Goal: Task Accomplishment & Management: Use online tool/utility

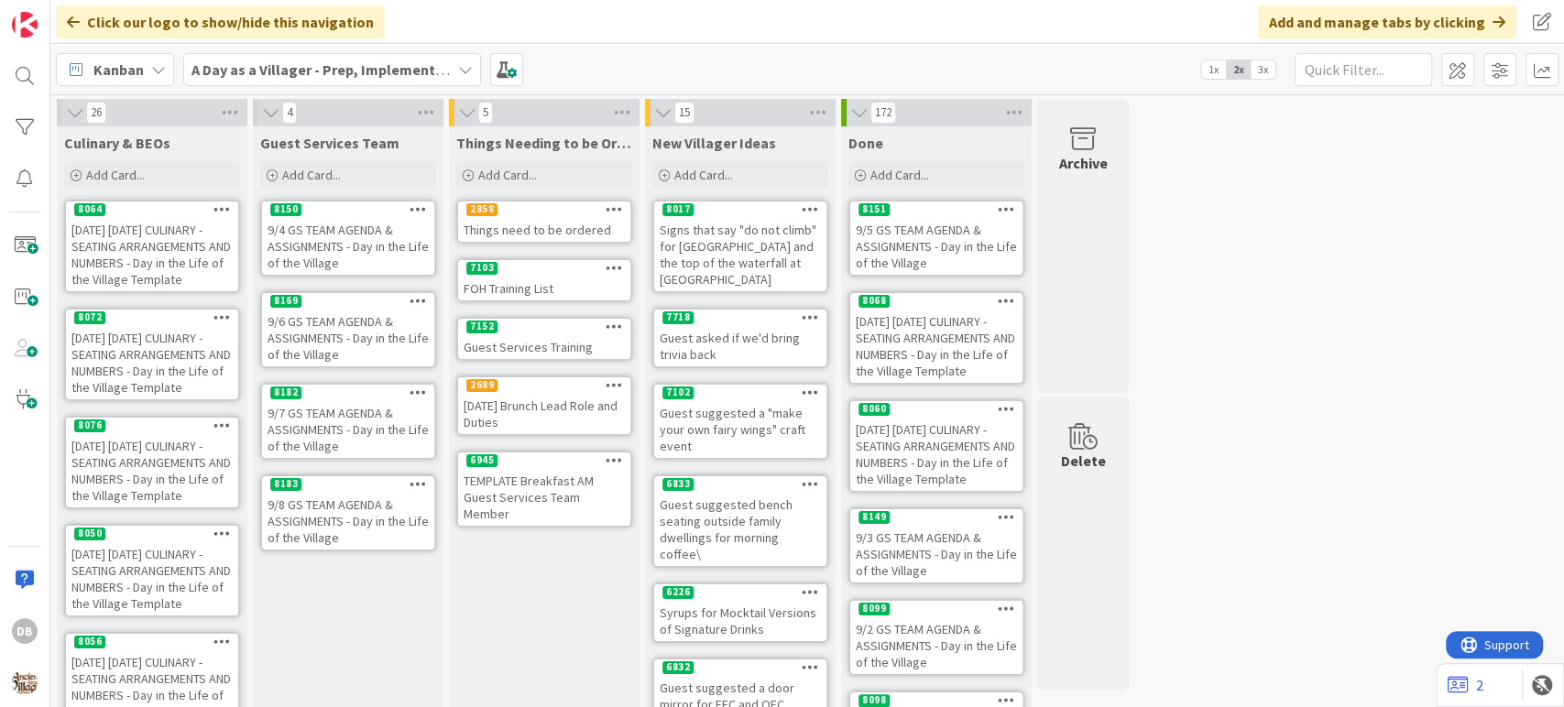
click at [417, 482] on icon at bounding box center [418, 483] width 17 height 13
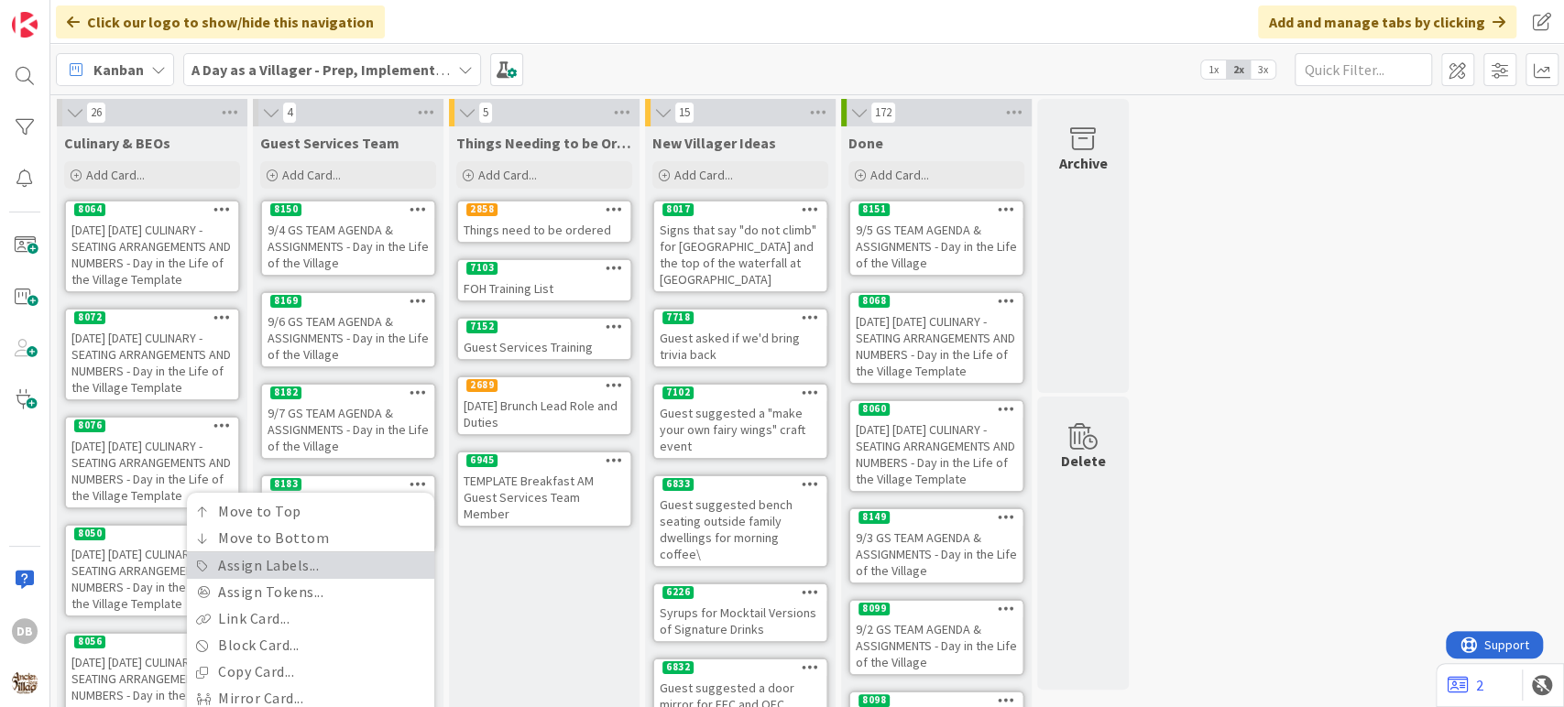
scroll to position [203, 0]
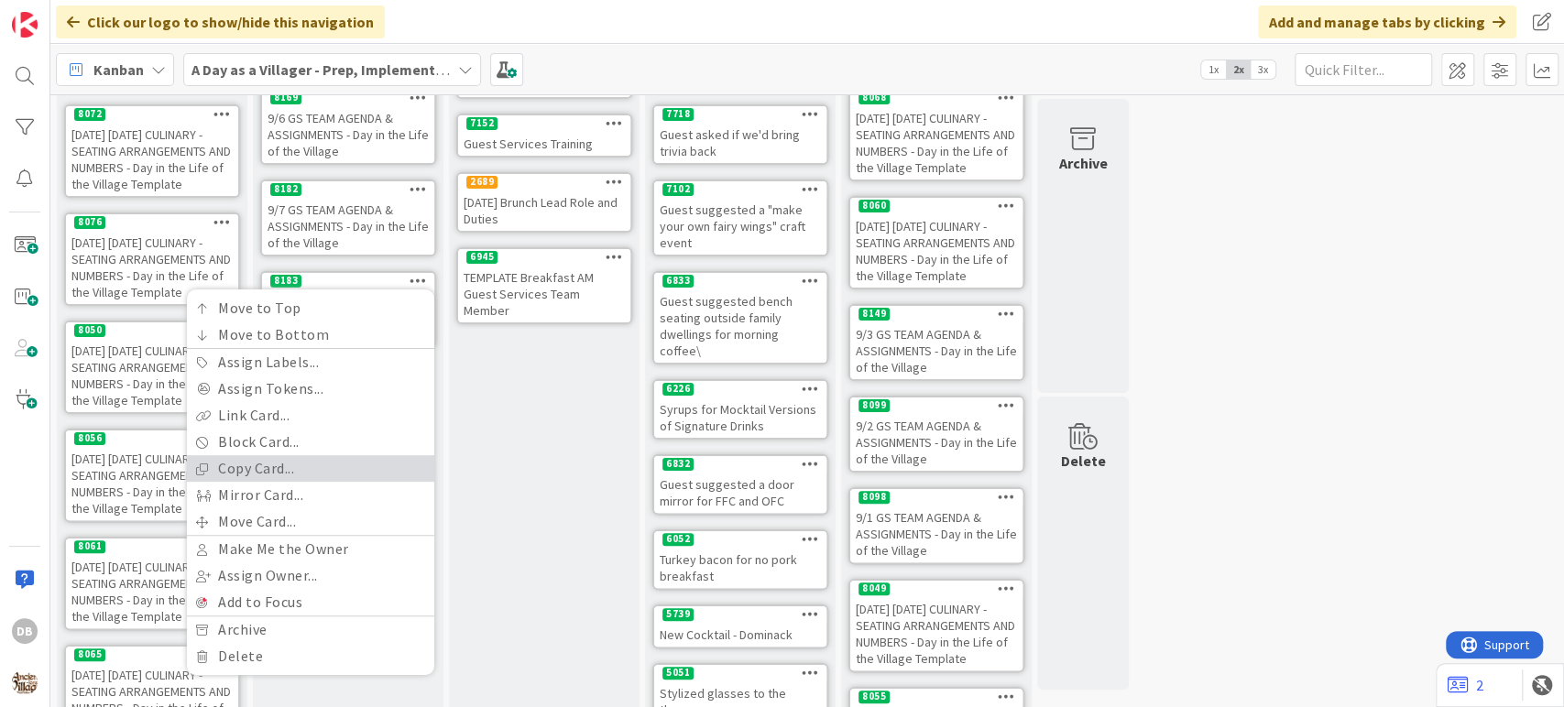
click at [288, 467] on link "Copy Card..." at bounding box center [310, 468] width 247 height 27
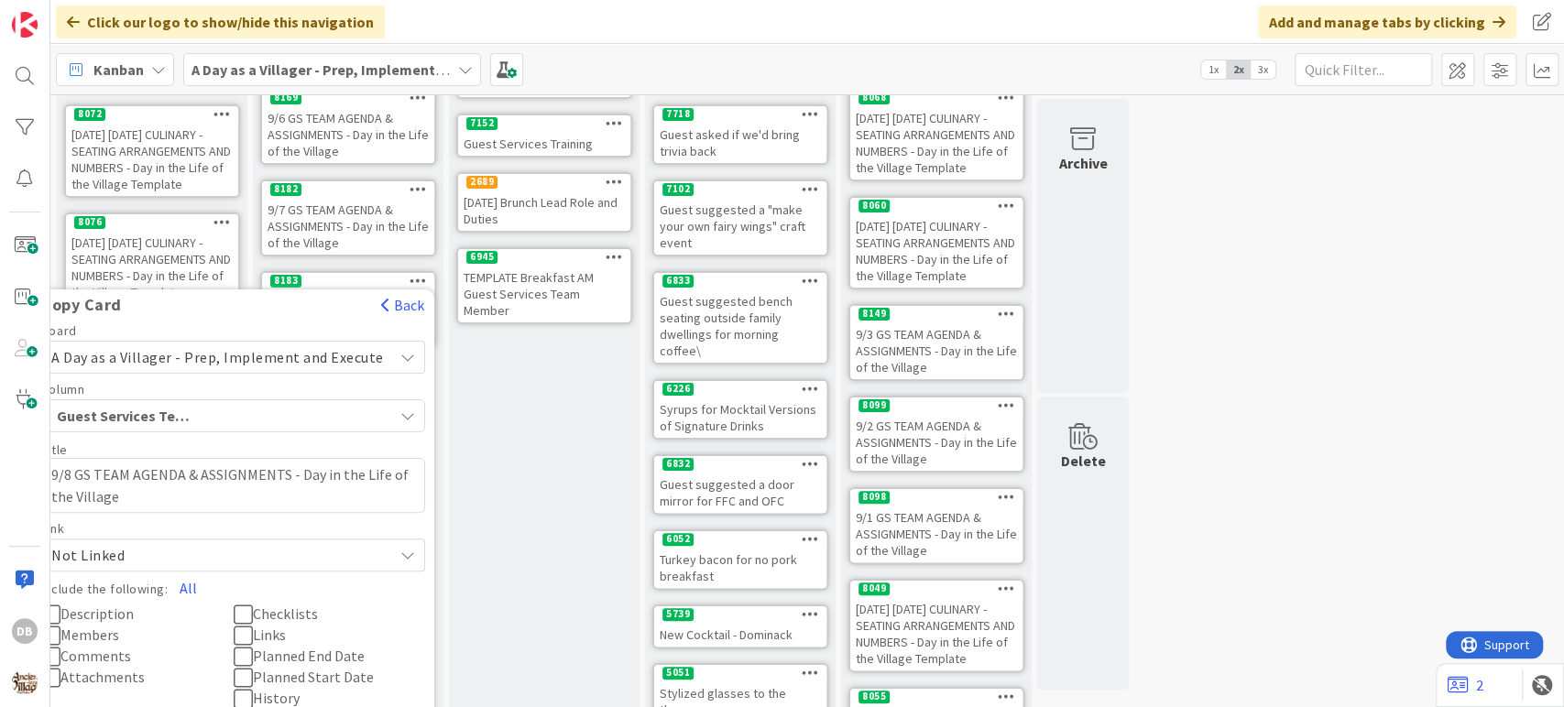
click at [82, 466] on textarea "9/8 GS TEAM AGENDA & ASSIGNMENTS - Day in the Life of the Village" at bounding box center [233, 485] width 384 height 55
type textarea "x"
type textarea "9/ GS TEAM AGENDA & ASSIGNMENTS - Day in the Life of the Village"
type textarea "x"
type textarea "9/9 GS TEAM AGENDA & ASSIGNMENTS - Day in the Life of the Village"
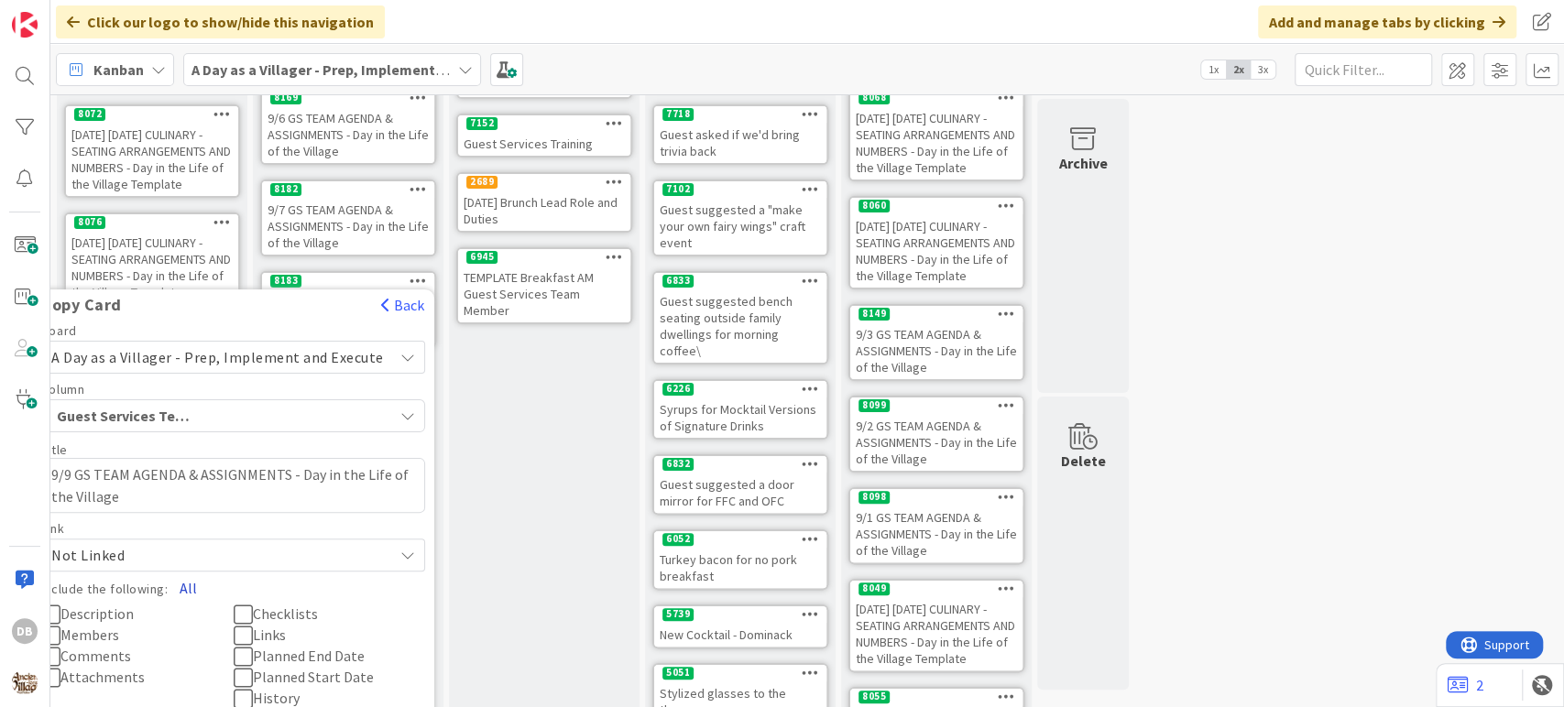
click at [201, 586] on button "All" at bounding box center [188, 588] width 41 height 33
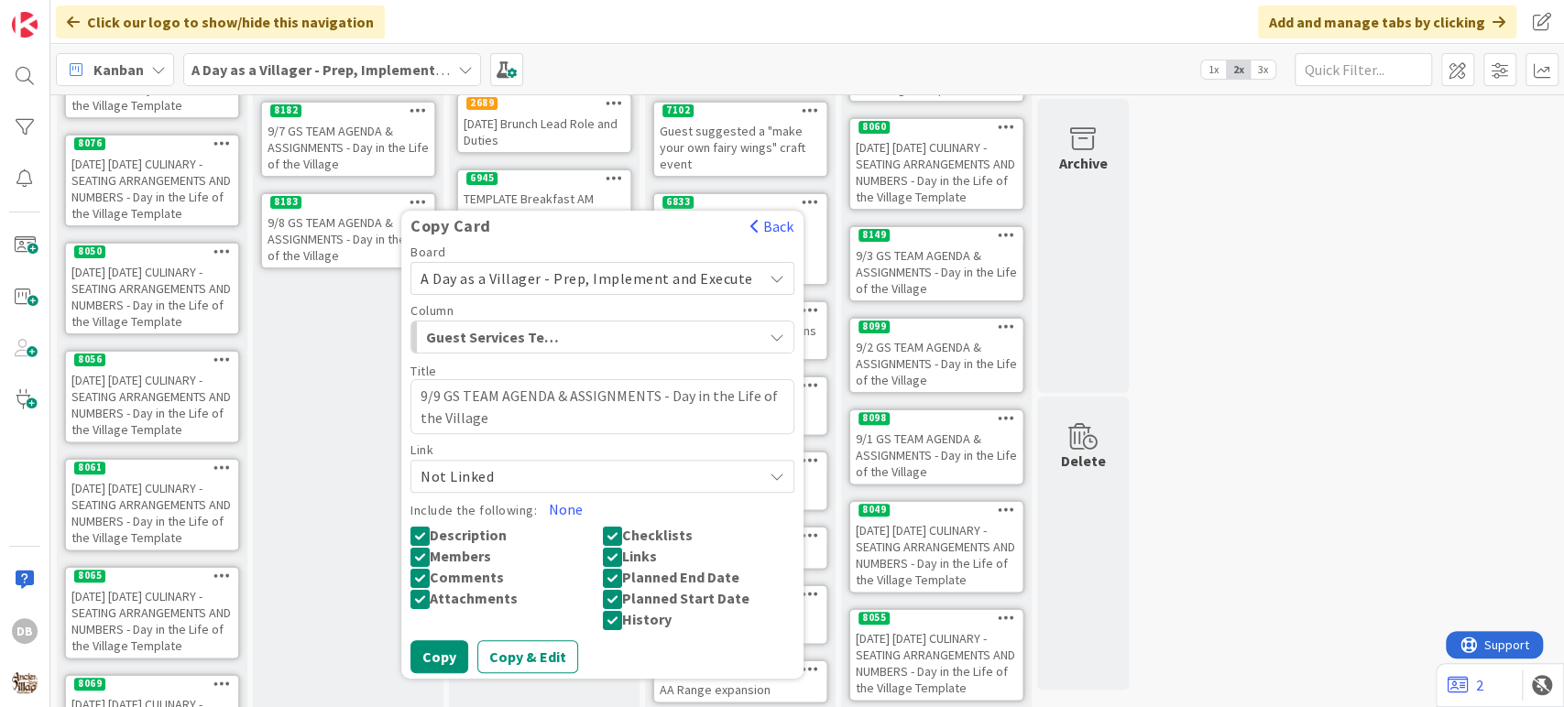
scroll to position [509, 0]
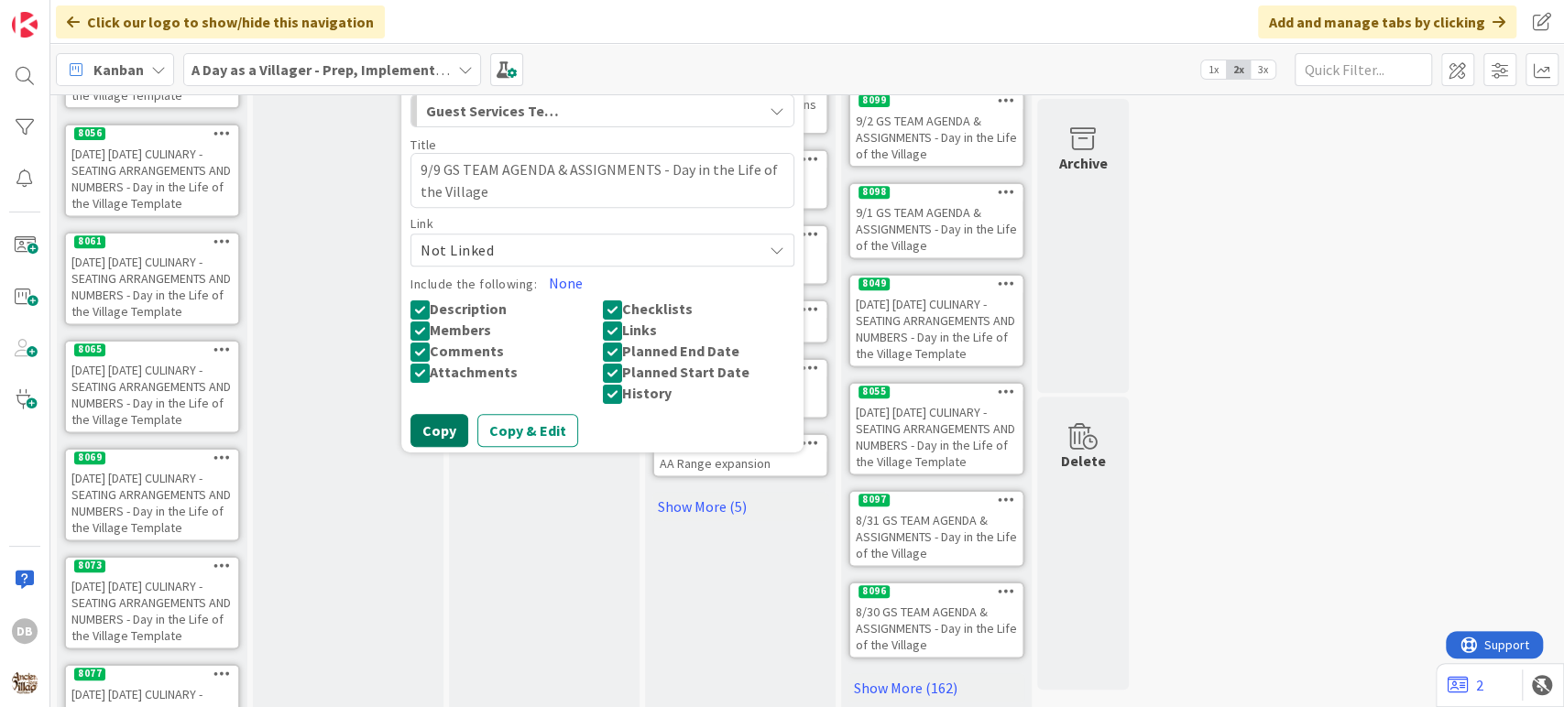
click at [432, 432] on button "Copy" at bounding box center [440, 430] width 58 height 33
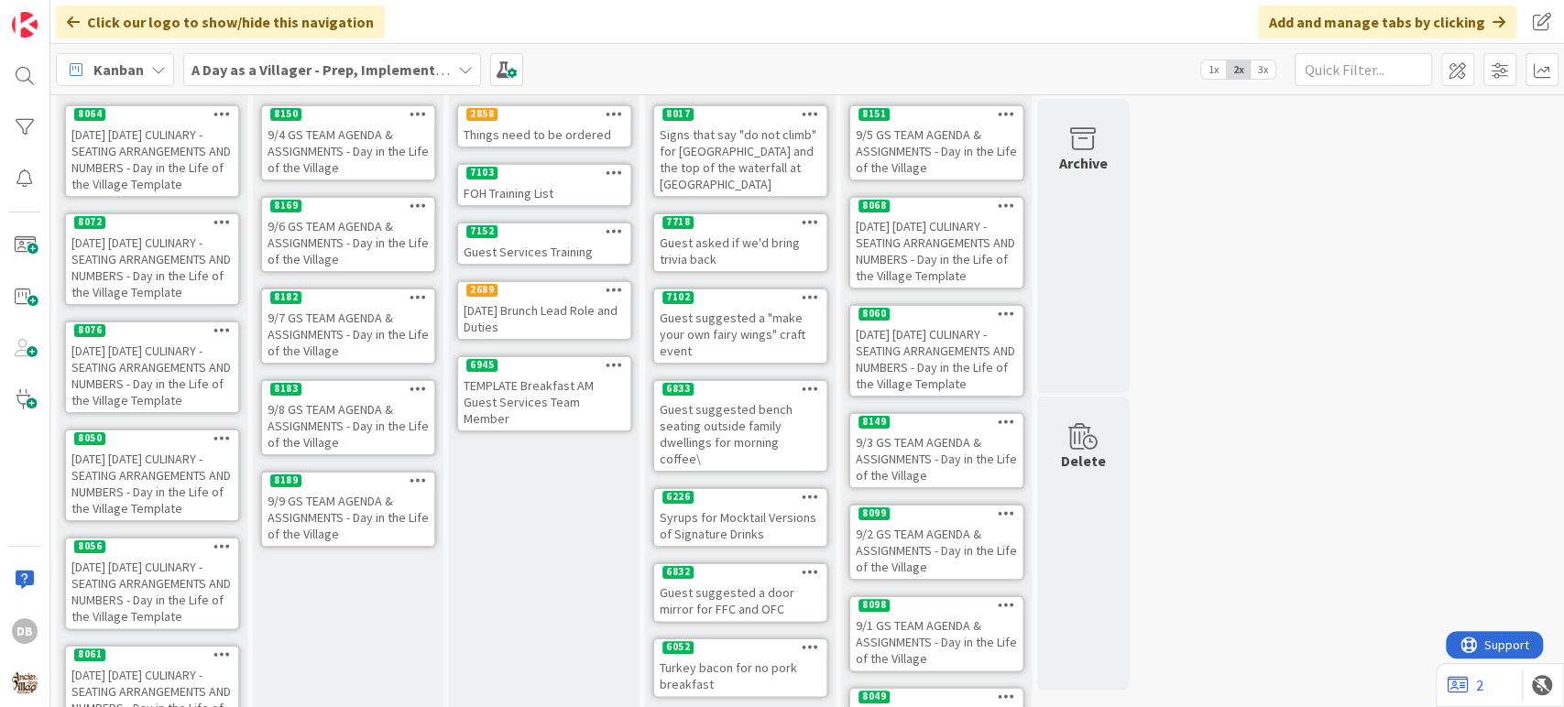
scroll to position [305, 0]
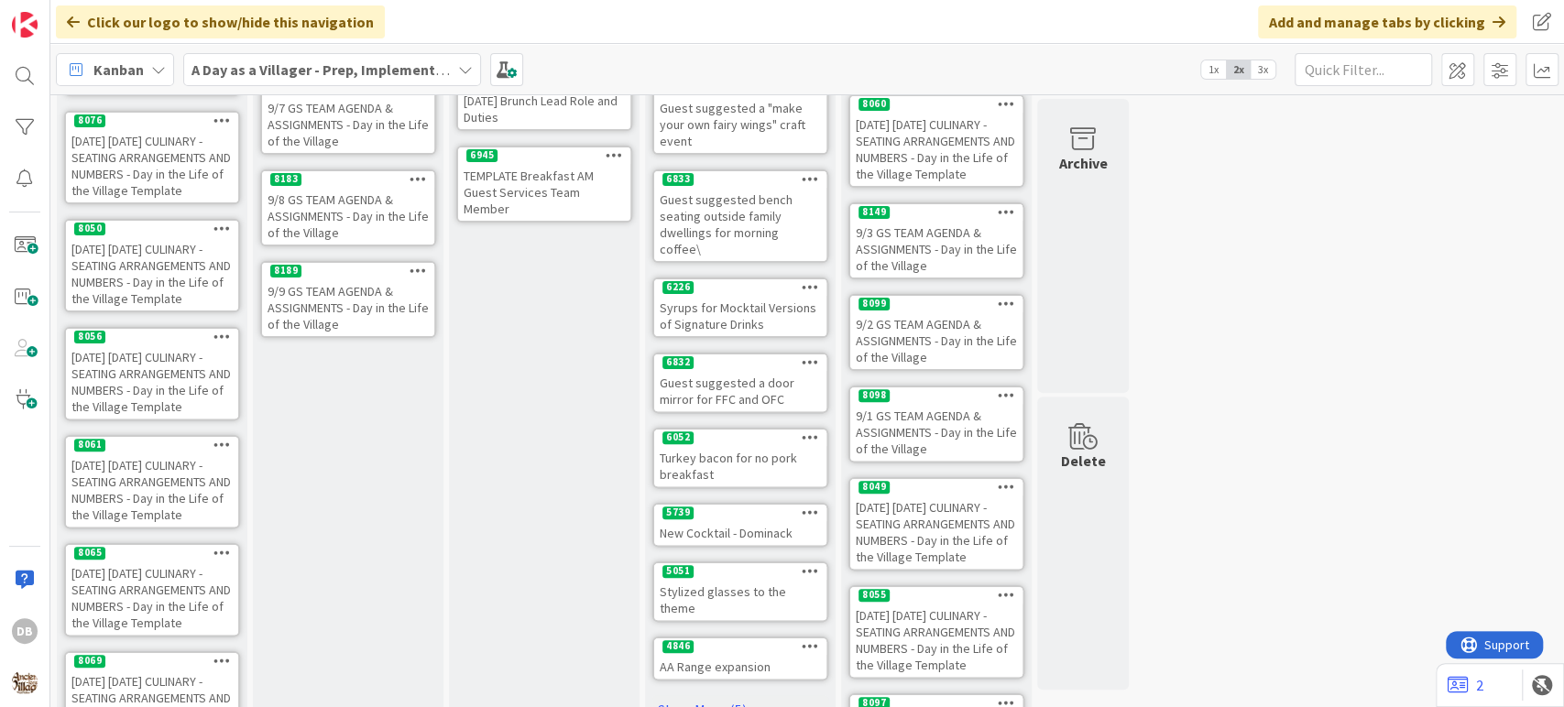
click at [366, 289] on div "9/9 GS TEAM AGENDA & ASSIGNMENTS - Day in the Life of the Village" at bounding box center [348, 307] width 172 height 57
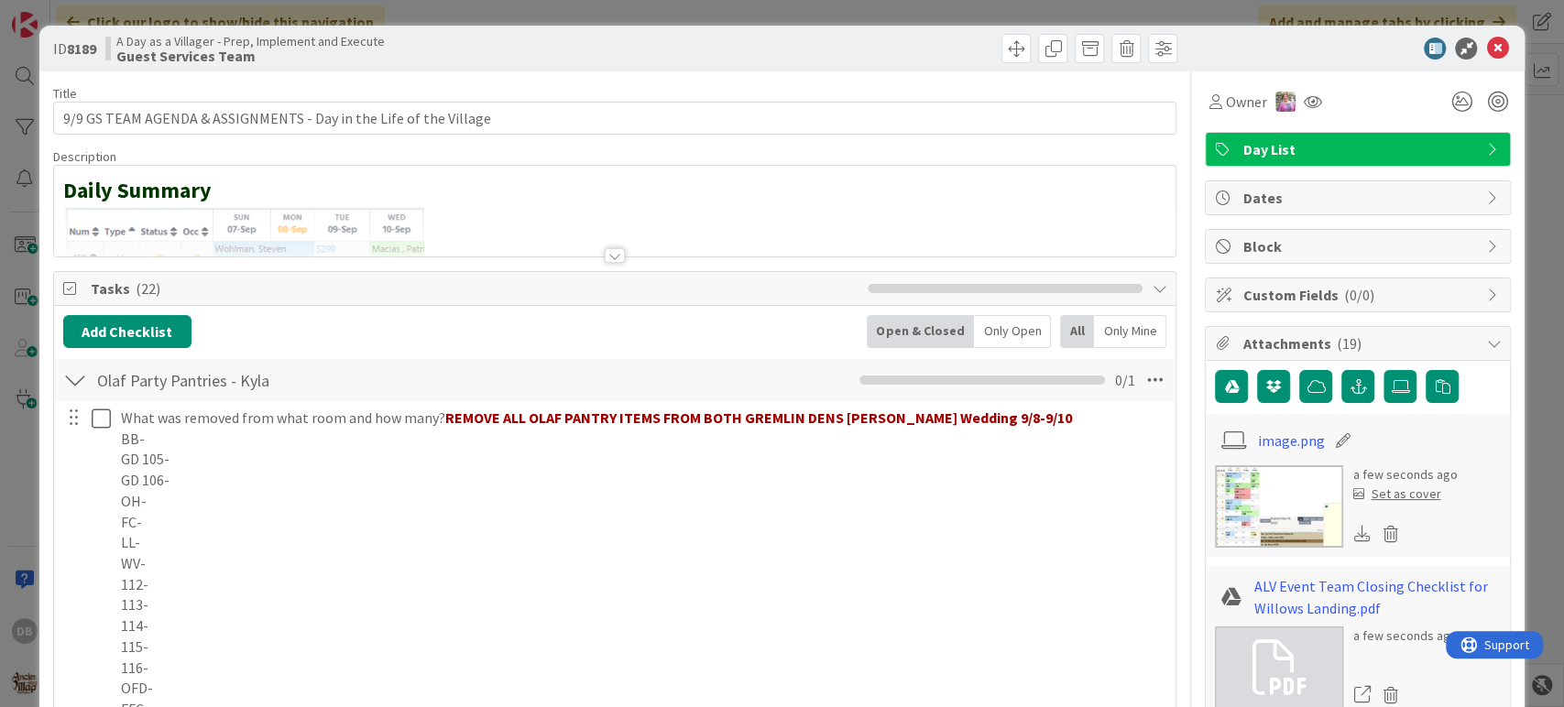
type textarea "x"
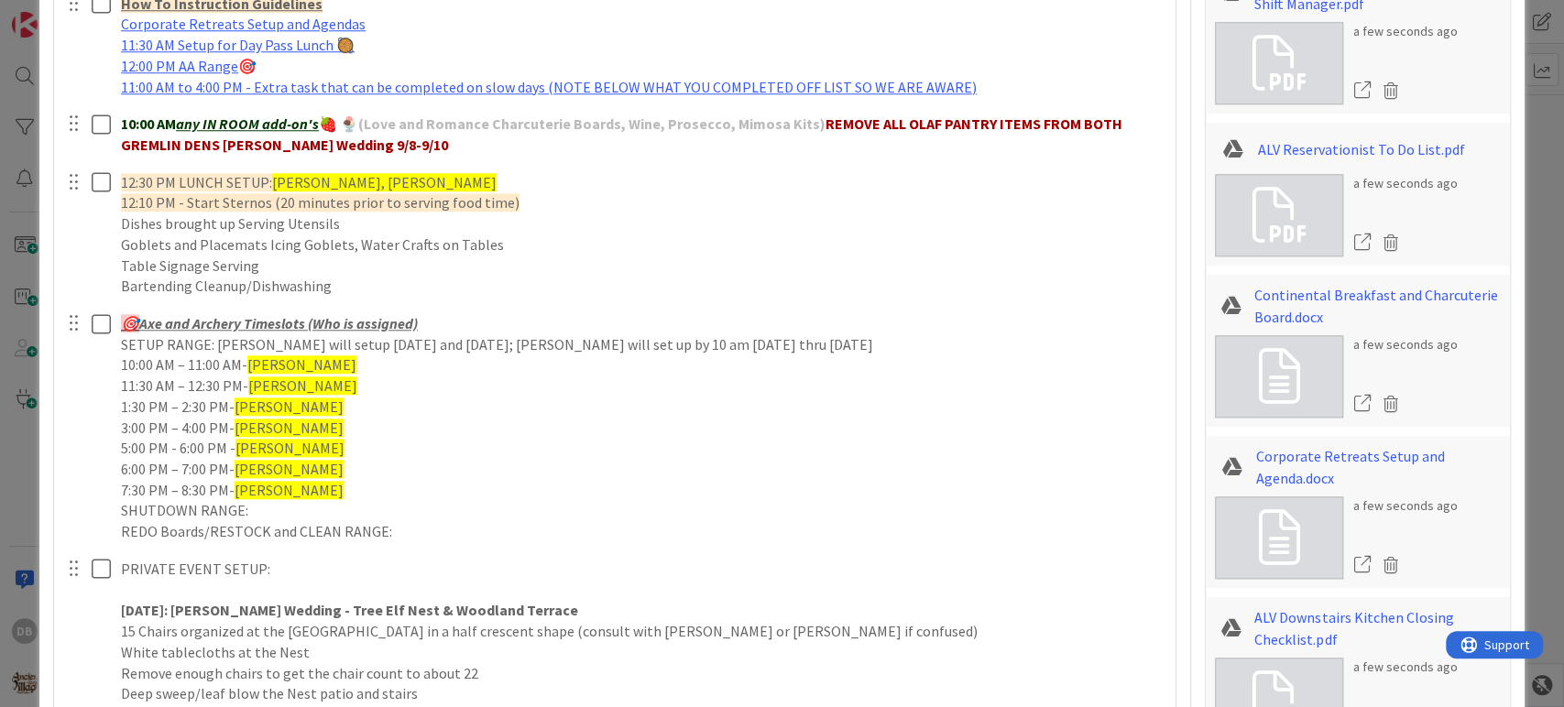
scroll to position [1120, 0]
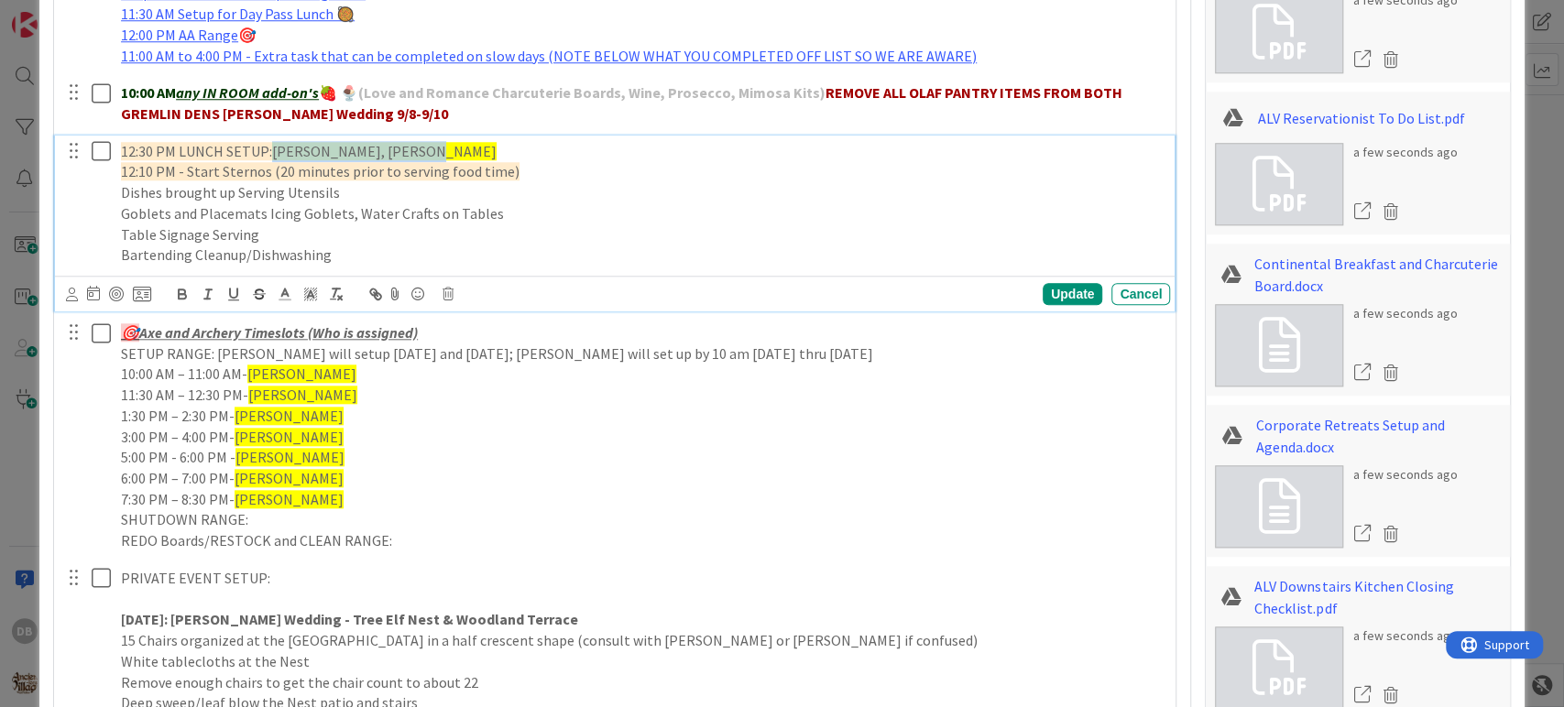
drag, startPoint x: 410, startPoint y: 149, endPoint x: 271, endPoint y: 141, distance: 138.6
click at [272, 142] on span "[PERSON_NAME], [PERSON_NAME]" at bounding box center [384, 151] width 224 height 18
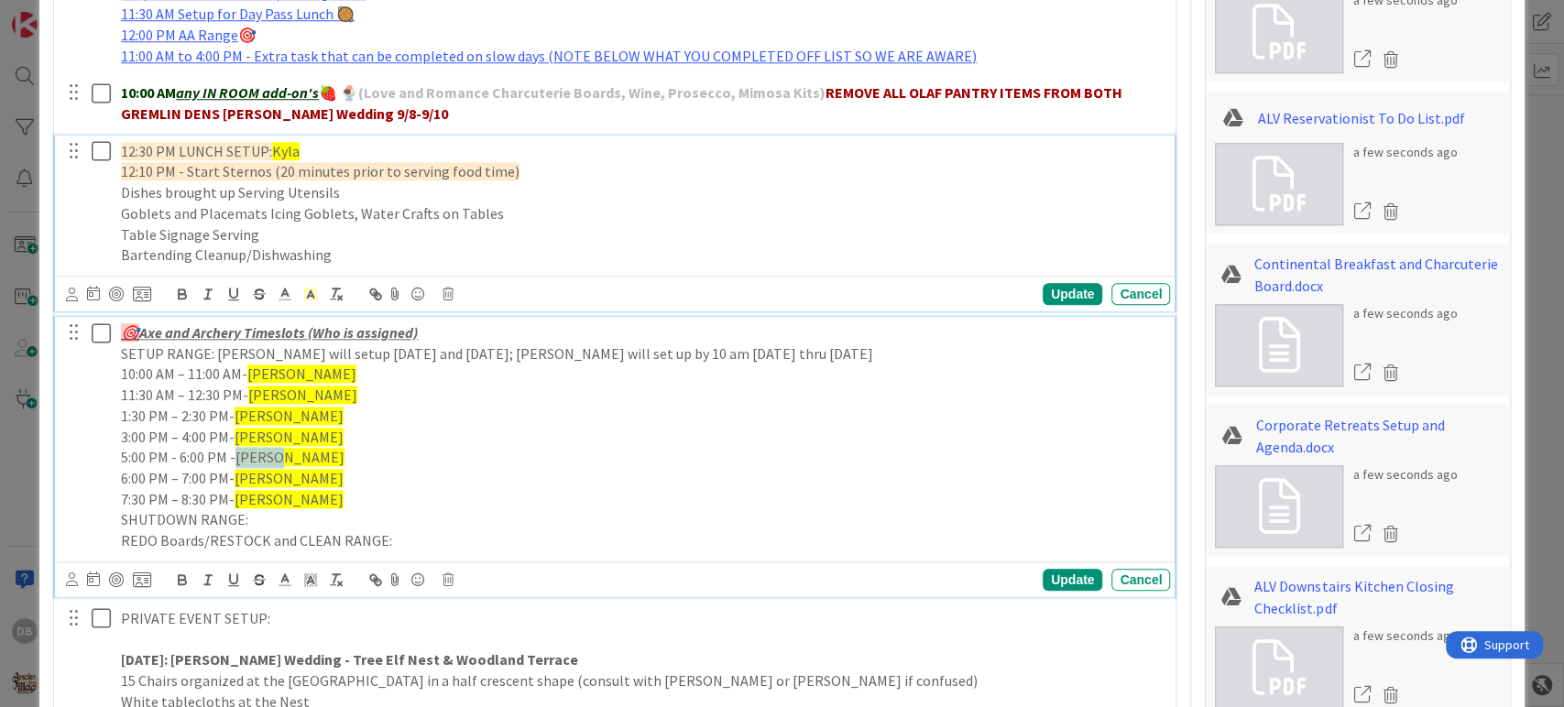
drag, startPoint x: 277, startPoint y: 457, endPoint x: 231, endPoint y: 457, distance: 45.8
click at [231, 457] on p "5:00 PM - 6:00 PM - [GEOGRAPHIC_DATA]" at bounding box center [642, 457] width 1042 height 21
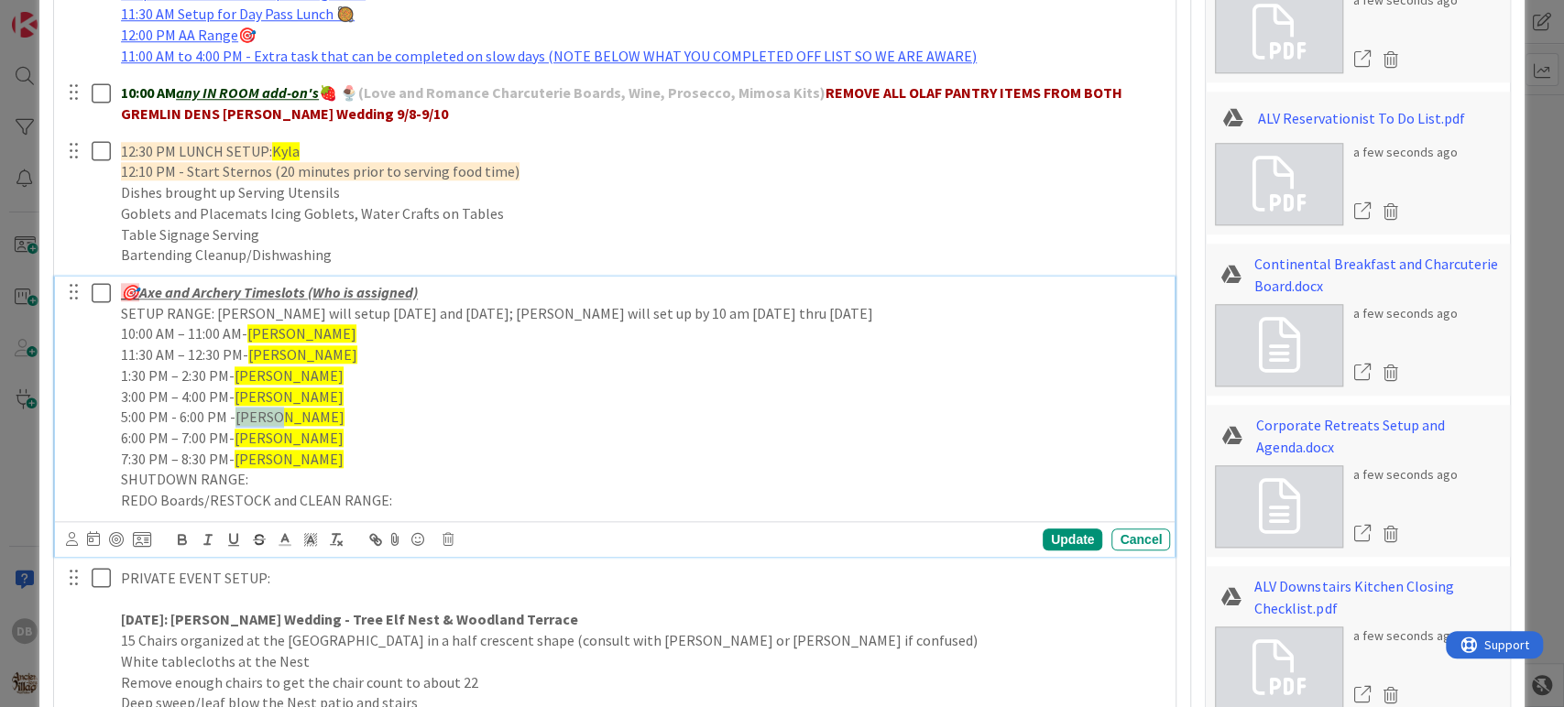
scroll to position [1079, 0]
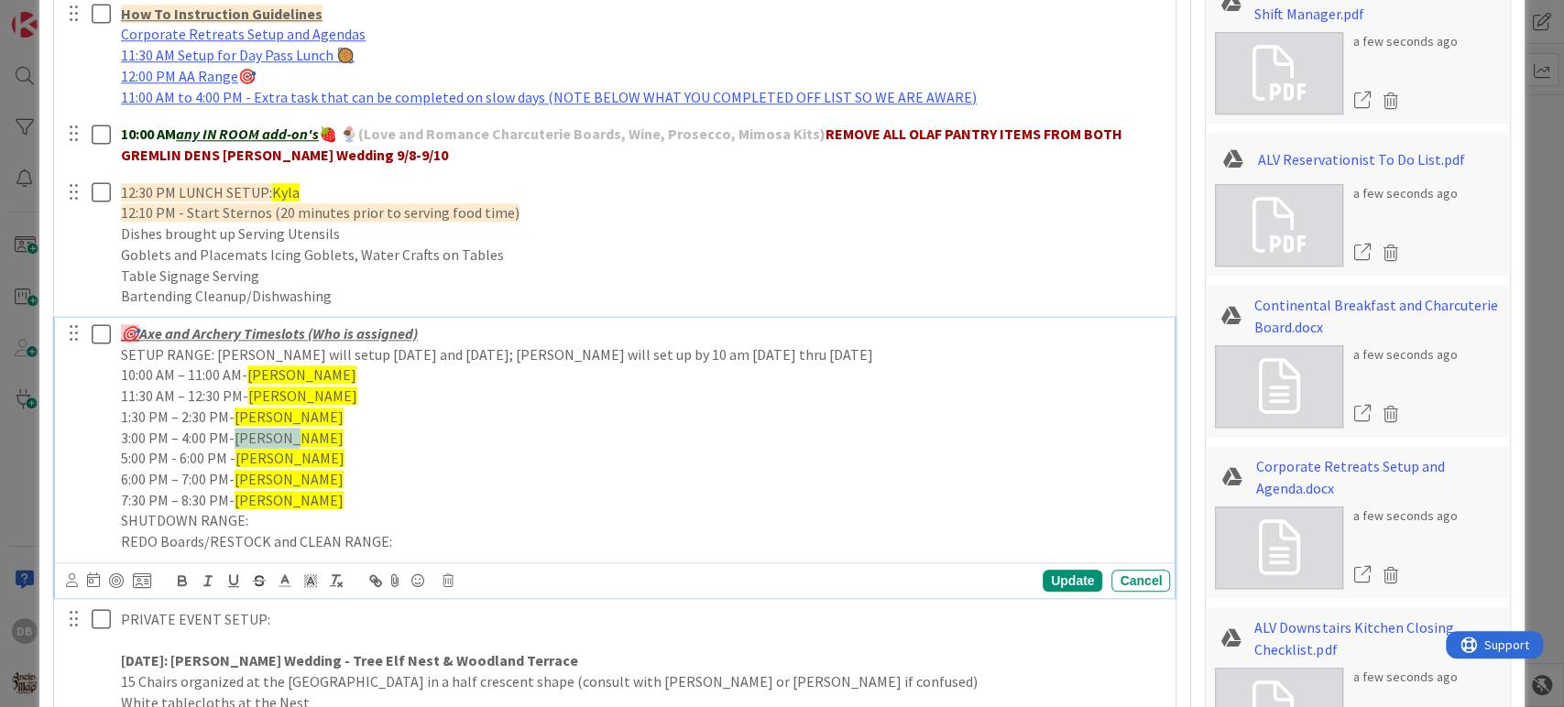
drag, startPoint x: 299, startPoint y: 436, endPoint x: 235, endPoint y: 442, distance: 64.4
click at [235, 442] on p "3:00 PM – 4:00 PM- [PERSON_NAME]" at bounding box center [642, 438] width 1042 height 21
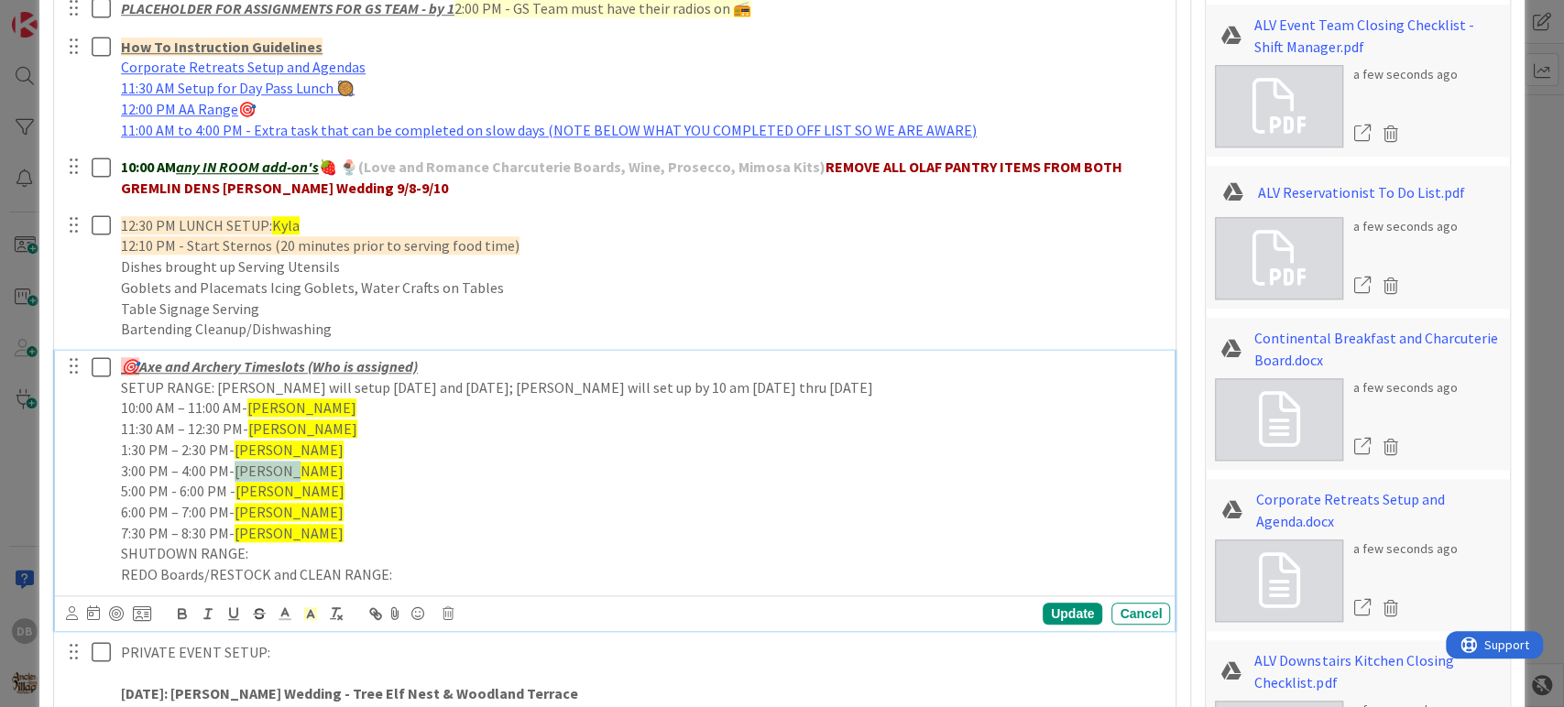
scroll to position [1120, 0]
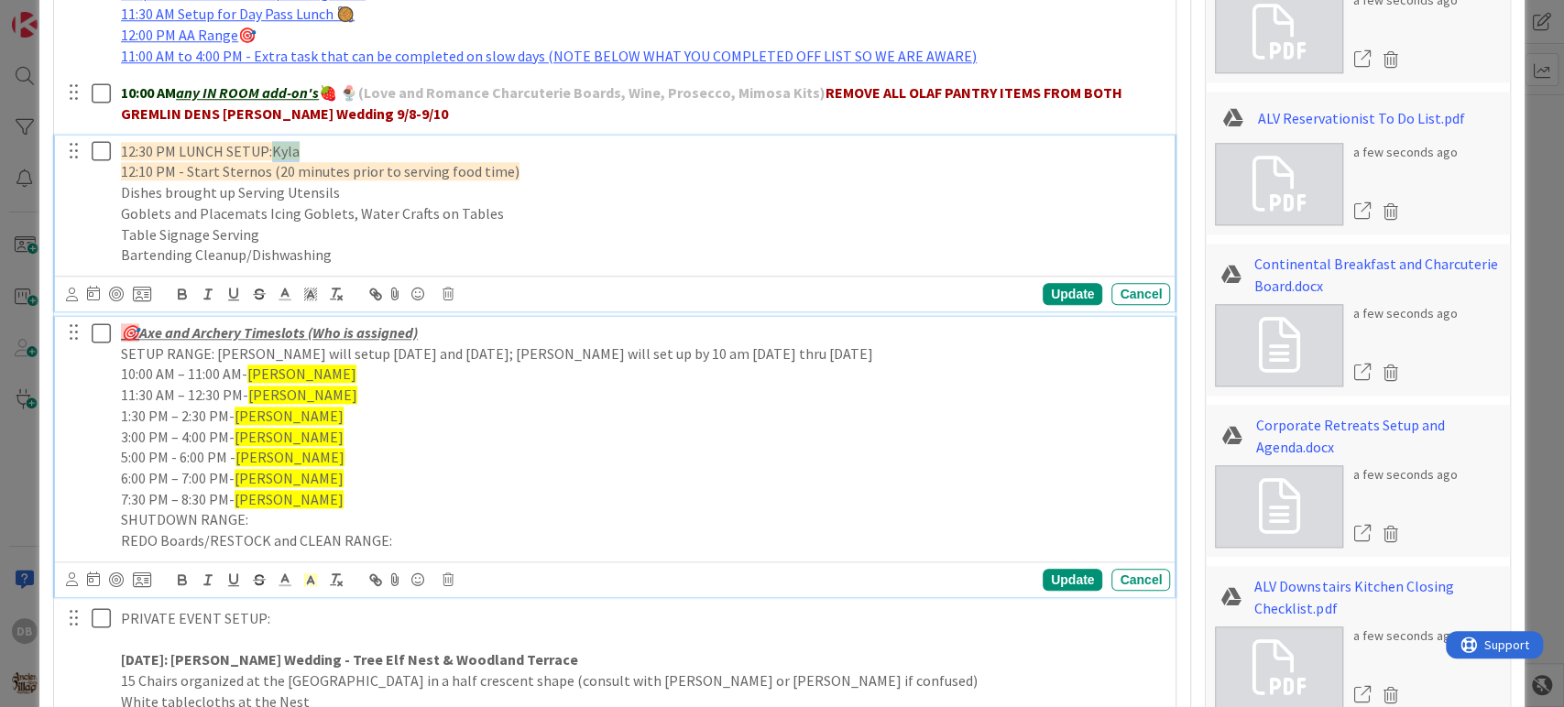
drag, startPoint x: 301, startPoint y: 148, endPoint x: 273, endPoint y: 150, distance: 28.5
click at [273, 150] on p "12:30 PM LUNCH SETUP: Kyla" at bounding box center [642, 151] width 1042 height 21
drag, startPoint x: 297, startPoint y: 433, endPoint x: 238, endPoint y: 431, distance: 58.7
click at [238, 431] on p "3:00 PM – 4:00 PM- [PERSON_NAME]" at bounding box center [642, 437] width 1042 height 21
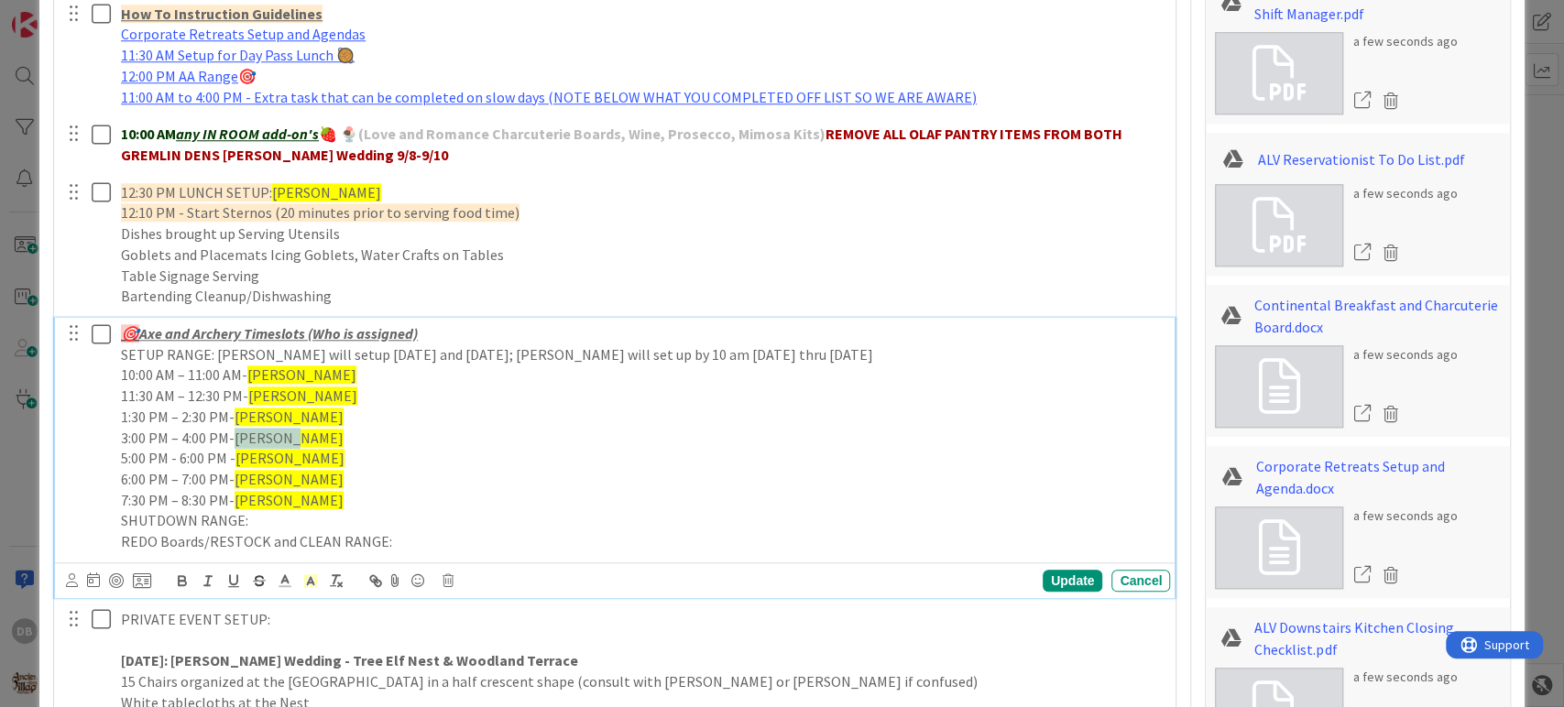
type textarea "x"
drag, startPoint x: 276, startPoint y: 460, endPoint x: 235, endPoint y: 453, distance: 41.9
click at [235, 453] on p "5:00 PM - 6:00 PM - [GEOGRAPHIC_DATA]" at bounding box center [642, 458] width 1042 height 21
drag, startPoint x: 272, startPoint y: 476, endPoint x: 235, endPoint y: 475, distance: 37.6
click at [235, 475] on span "[PERSON_NAME]" at bounding box center [289, 479] width 109 height 18
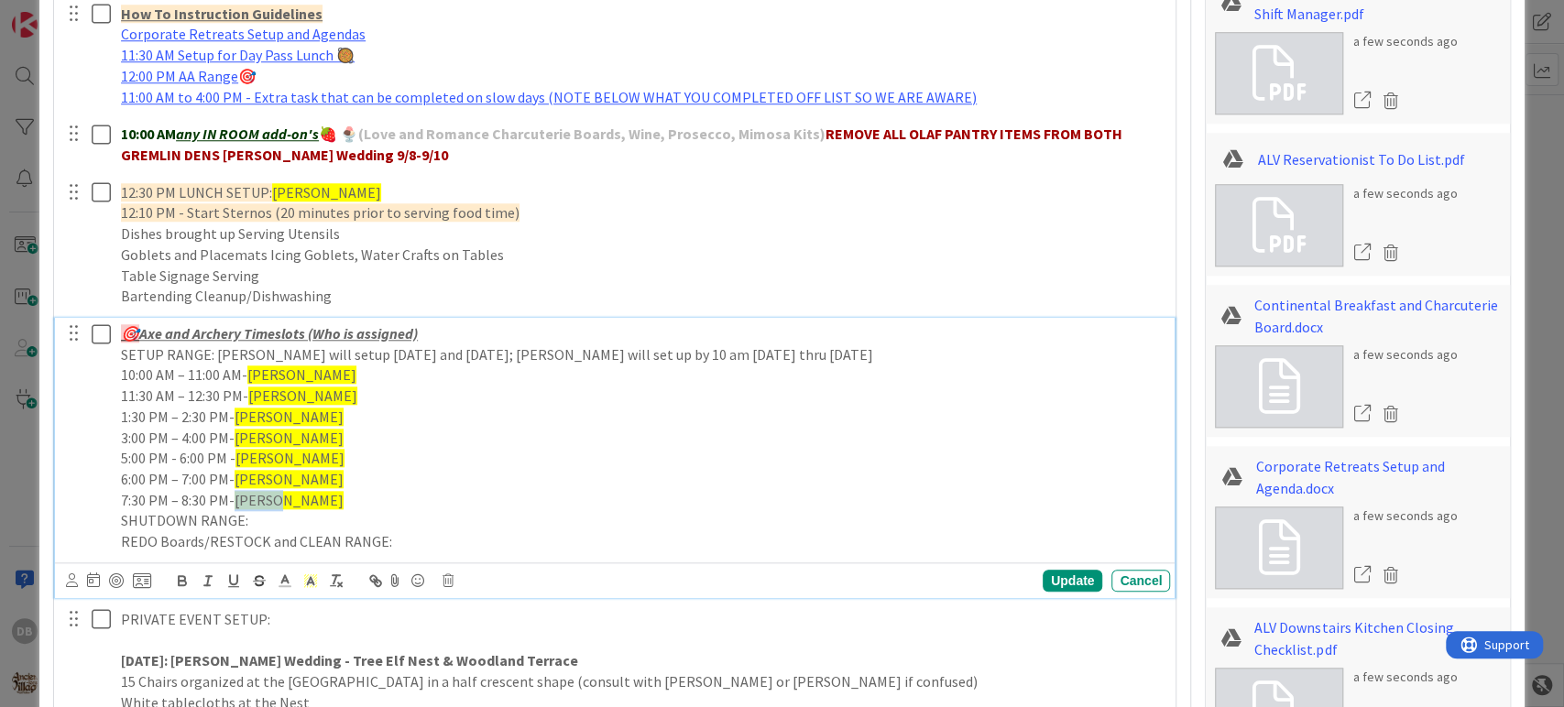
drag, startPoint x: 277, startPoint y: 501, endPoint x: 236, endPoint y: 499, distance: 40.4
click at [236, 499] on p "7:30 PM – 8:30 PM- [GEOGRAPHIC_DATA]" at bounding box center [642, 500] width 1042 height 21
click at [1043, 577] on div "Update" at bounding box center [1073, 581] width 60 height 22
type textarea "x"
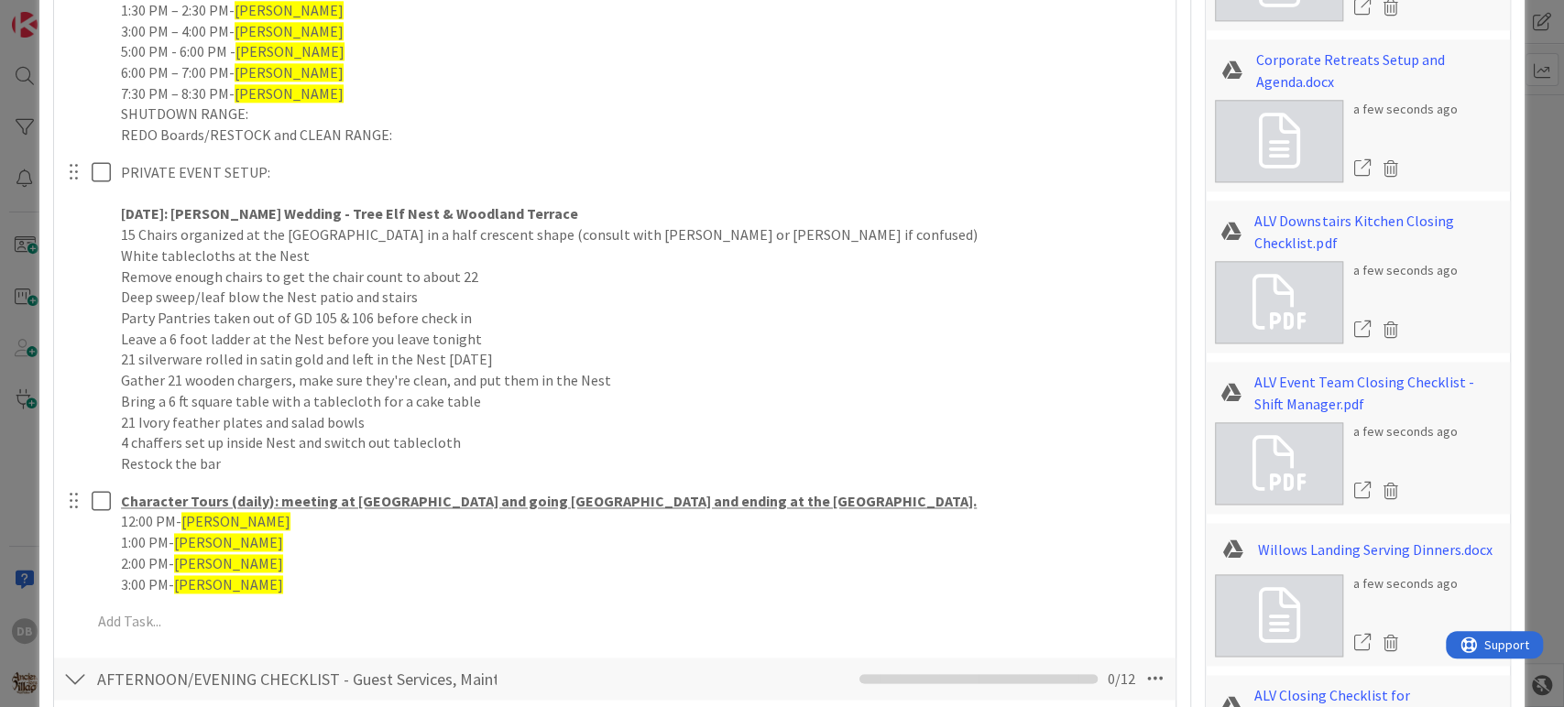
scroll to position [1486, 0]
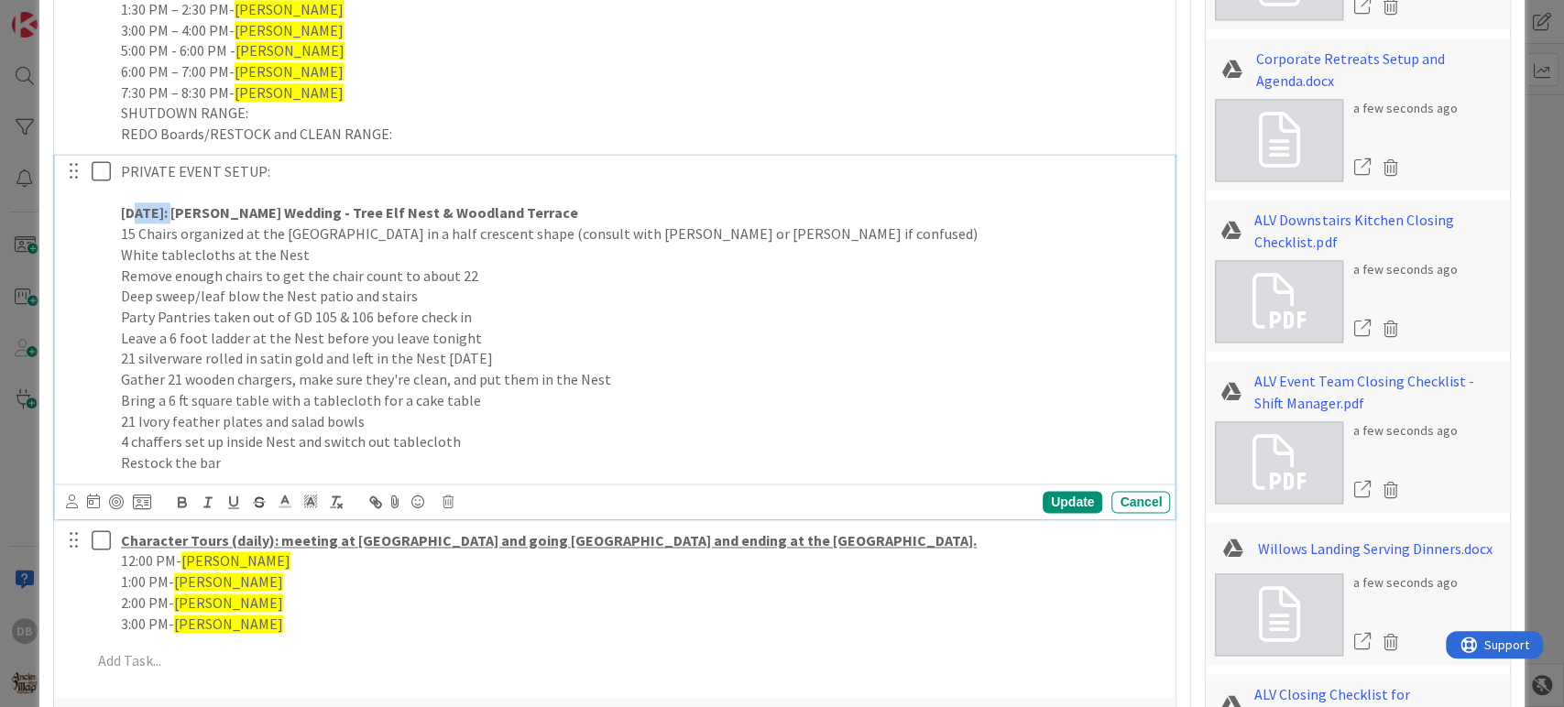
drag, startPoint x: 197, startPoint y: 209, endPoint x: 133, endPoint y: 205, distance: 64.2
click at [133, 205] on strong "[DATE]: [PERSON_NAME] Wedding - Tree Elf Nest & Woodland Terrace" at bounding box center [349, 212] width 457 height 18
drag, startPoint x: 476, startPoint y: 354, endPoint x: 205, endPoint y: 356, distance: 271.2
click at [205, 356] on p "21 silverware rolled in satin gold and left in the Nest [DATE]" at bounding box center [642, 358] width 1042 height 21
click at [1043, 503] on div "Update" at bounding box center [1073, 502] width 60 height 22
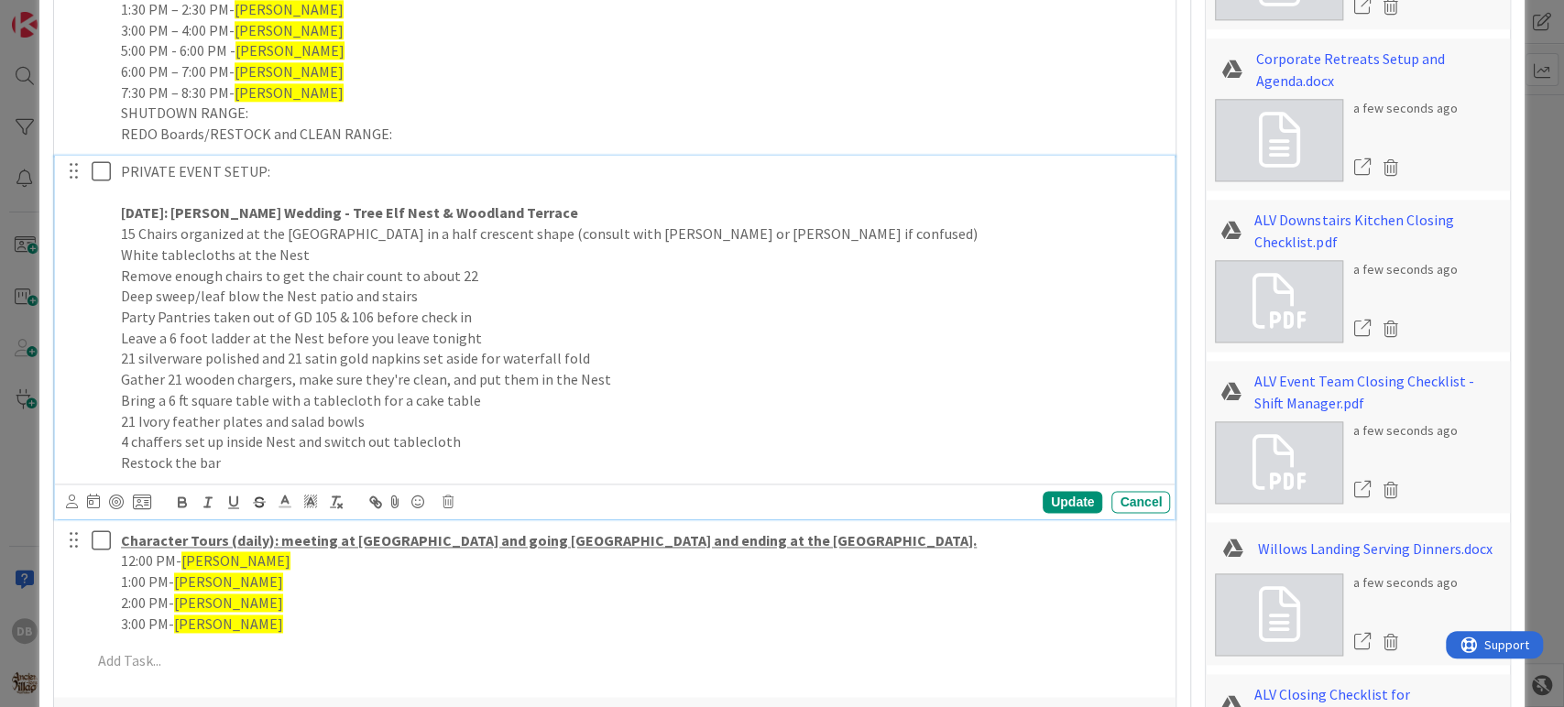
click at [598, 204] on p "[DATE]: [PERSON_NAME] Wedding - Tree Elf Nest & Woodland Terrace" at bounding box center [642, 213] width 1042 height 21
type textarea "x"
